Goal: Use online tool/utility: Utilize a website feature to perform a specific function

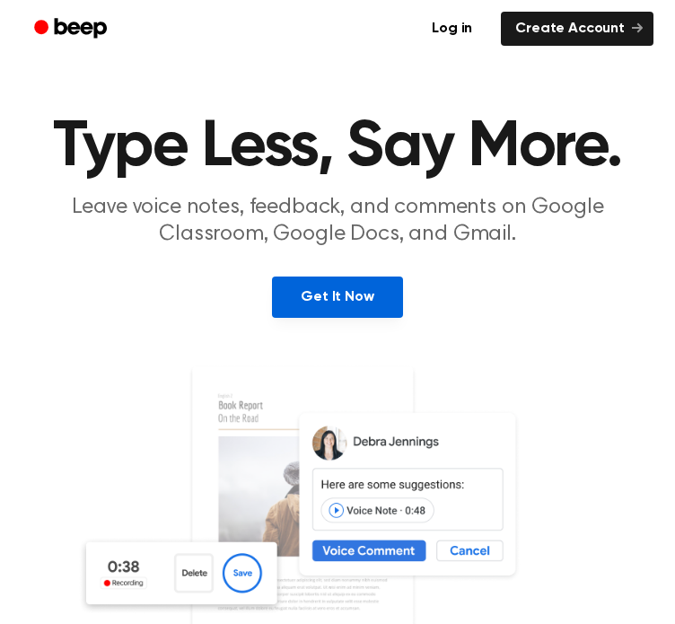
drag, startPoint x: 0, startPoint y: 0, endPoint x: 308, endPoint y: 308, distance: 435.3
click at [308, 308] on link "Get It Now" at bounding box center [337, 296] width 130 height 41
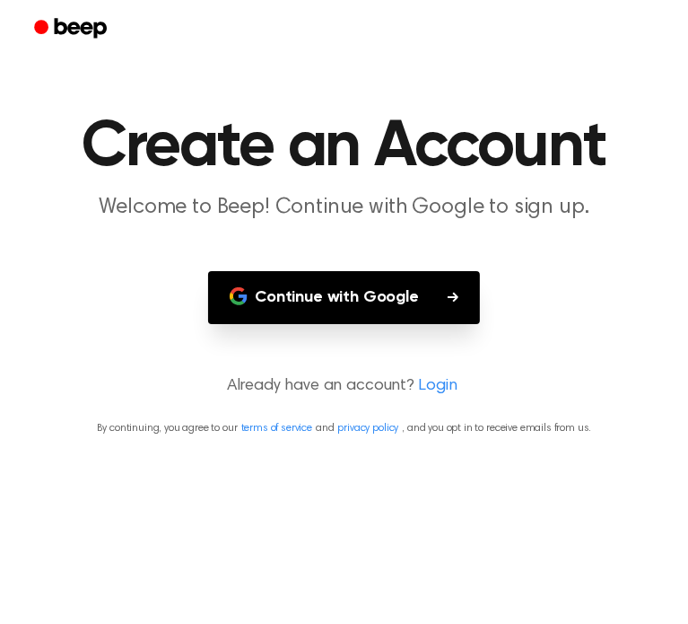
click at [308, 308] on button "Continue with Google" at bounding box center [344, 297] width 272 height 53
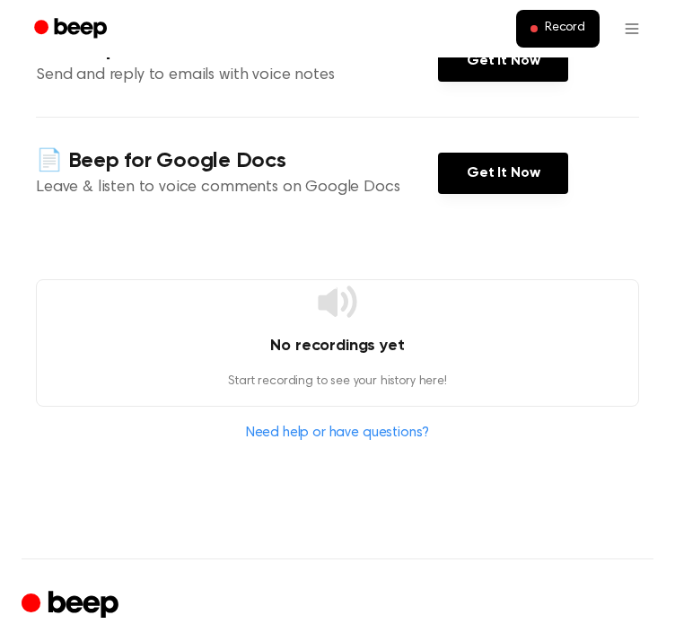
scroll to position [354, 0]
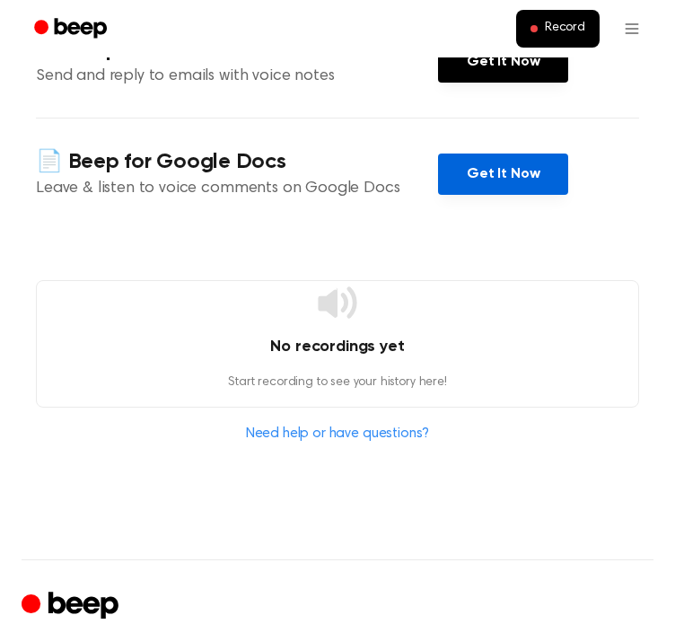
click at [480, 189] on link "Get It Now" at bounding box center [503, 173] width 130 height 41
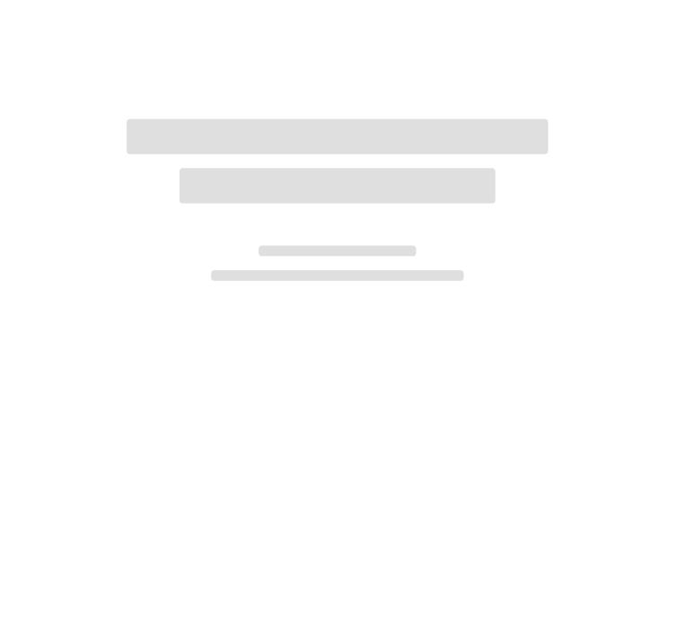
scroll to position [354, 0]
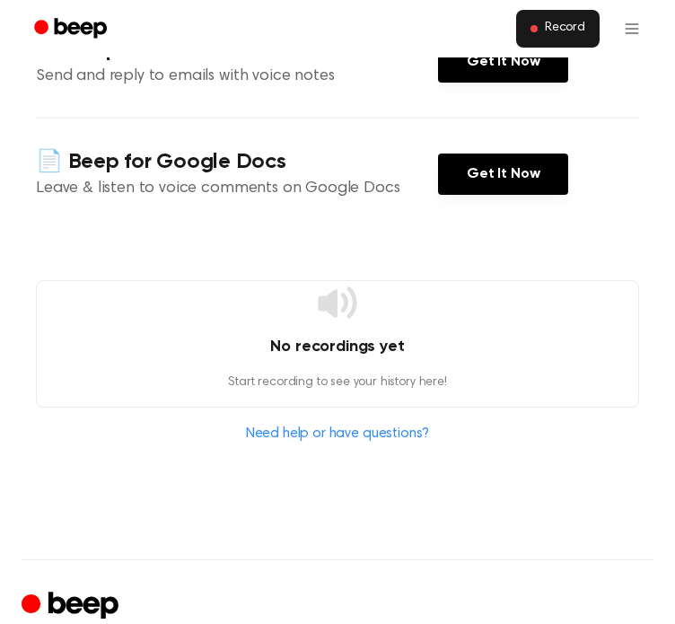
click at [581, 45] on button "Record" at bounding box center [557, 29] width 83 height 38
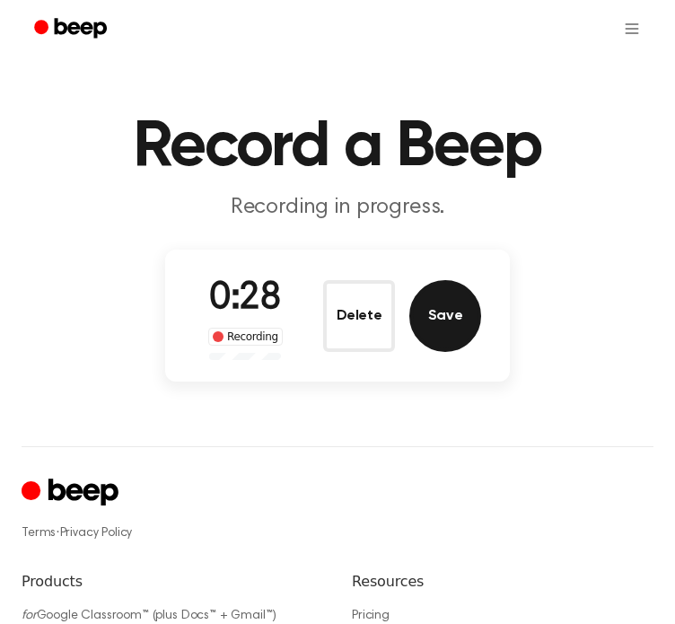
click at [433, 318] on button "Save" at bounding box center [445, 316] width 72 height 72
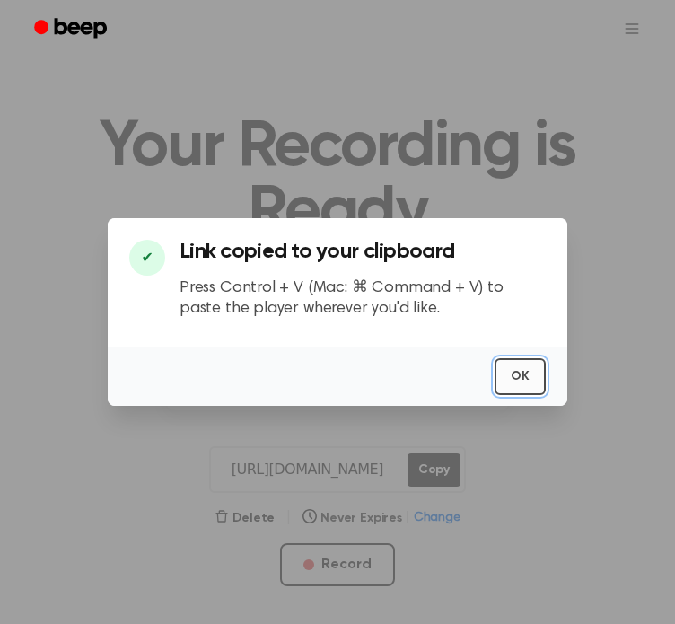
click at [515, 366] on button "OK" at bounding box center [519, 376] width 51 height 37
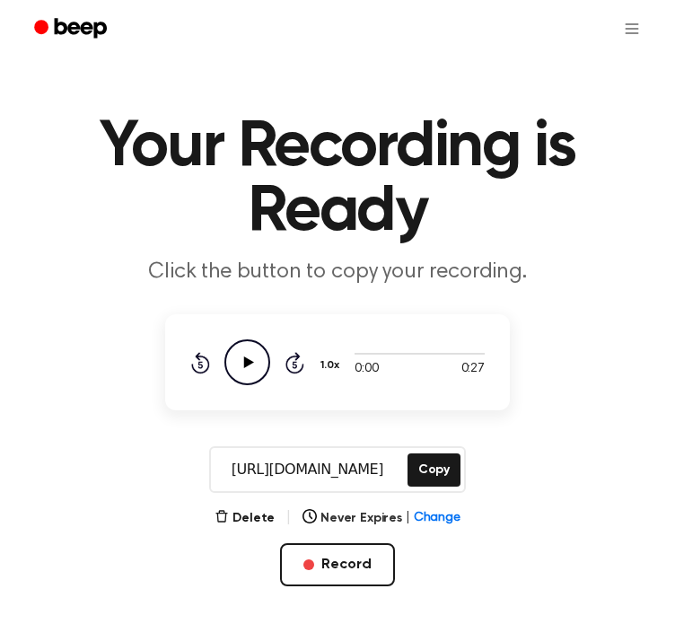
click at [240, 372] on icon "Play Audio" at bounding box center [247, 362] width 46 height 46
click at [428, 479] on button "Copy" at bounding box center [433, 469] width 53 height 33
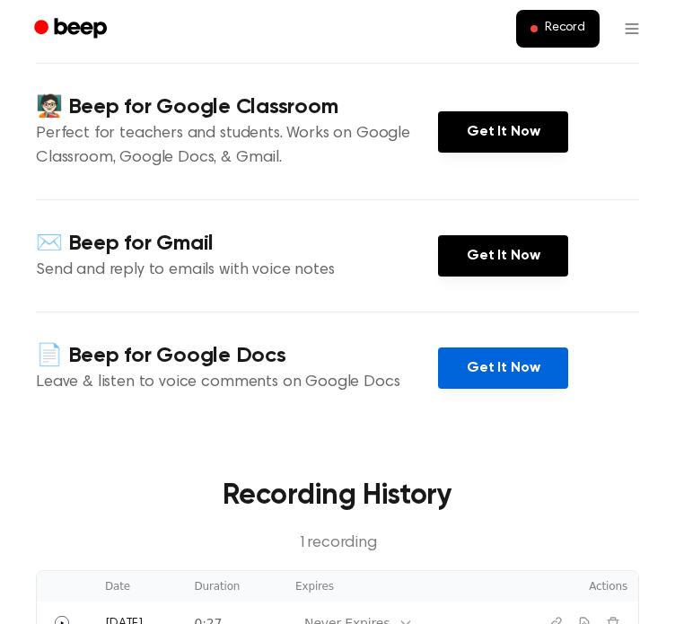
scroll to position [146, 0]
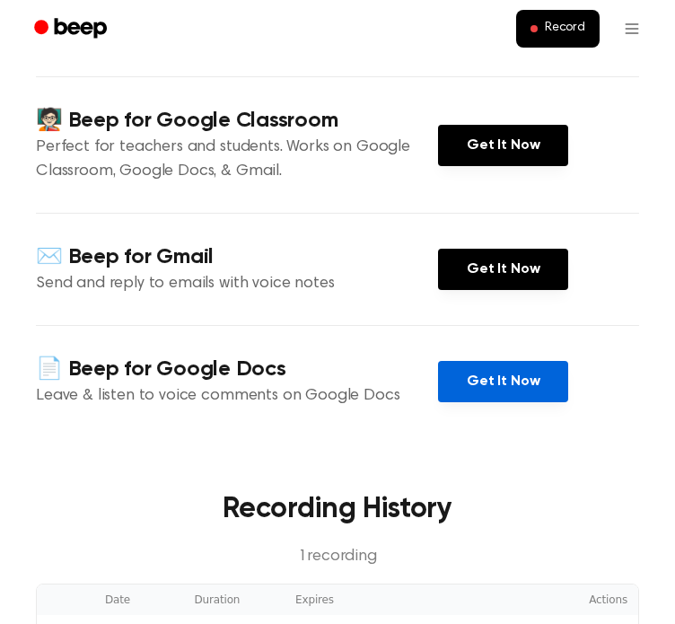
click at [524, 362] on link "Get It Now" at bounding box center [503, 381] width 130 height 41
